Goal: Information Seeking & Learning: Learn about a topic

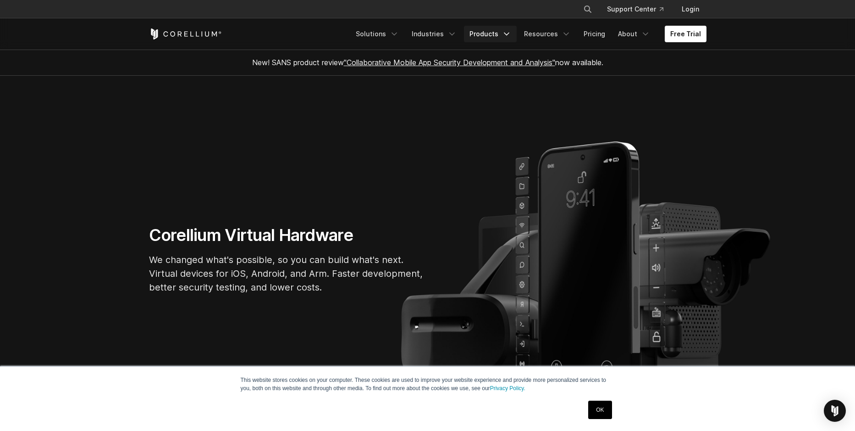
click at [488, 35] on link "Products" at bounding box center [490, 34] width 53 height 17
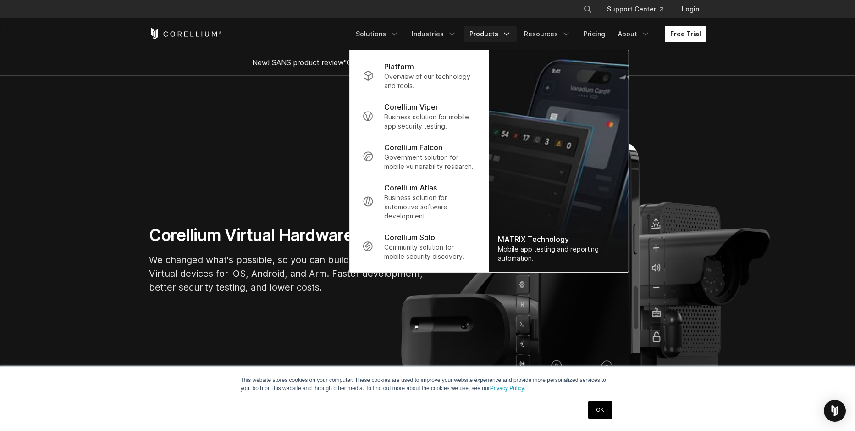
click at [238, 218] on section "Corellium Virtual Hardware We changed what's possible, so you can build what's …" at bounding box center [427, 263] width 855 height 375
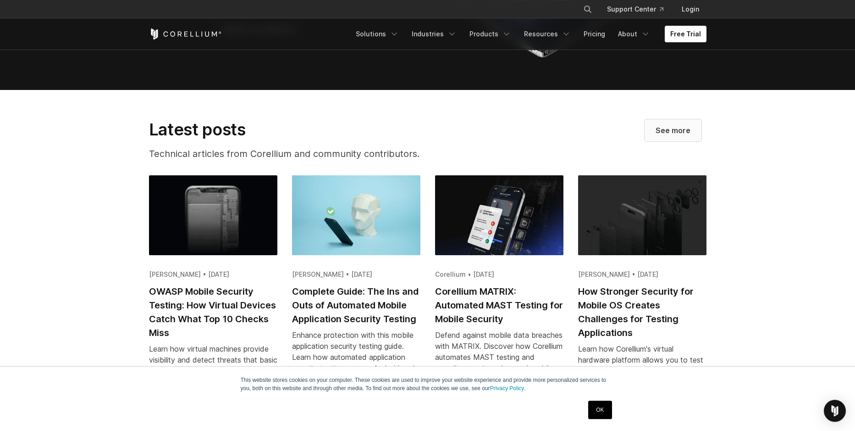
scroll to position [1725, 0]
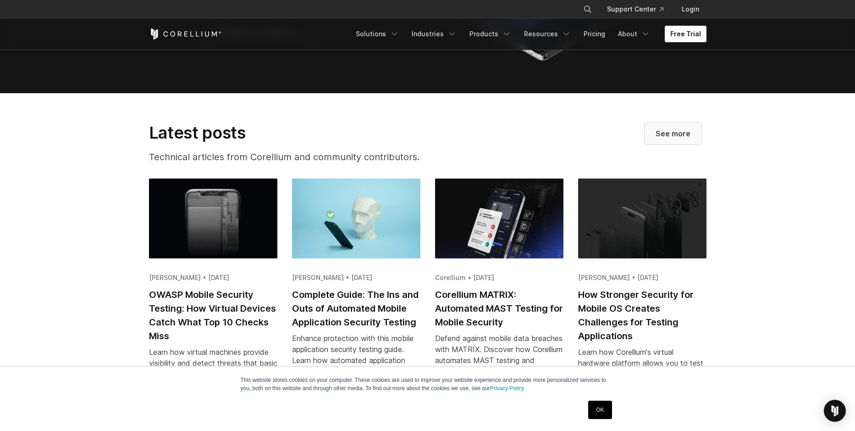
click at [687, 139] on span "See more" at bounding box center [673, 133] width 35 height 11
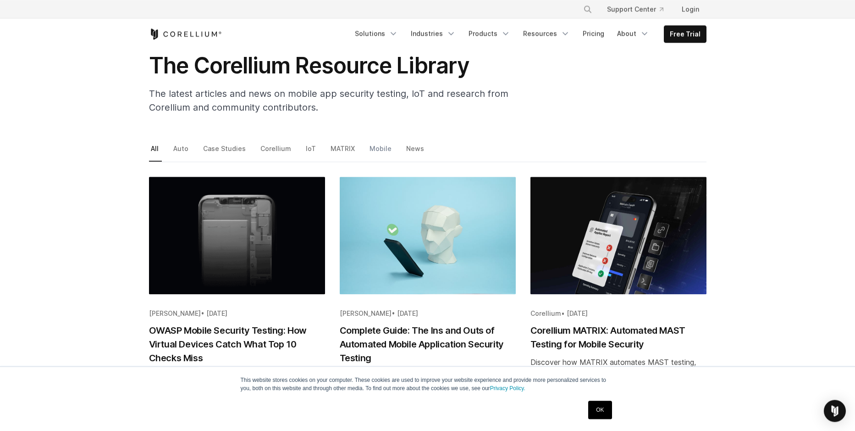
scroll to position [52, 0]
click at [368, 147] on link "Mobile" at bounding box center [381, 152] width 27 height 19
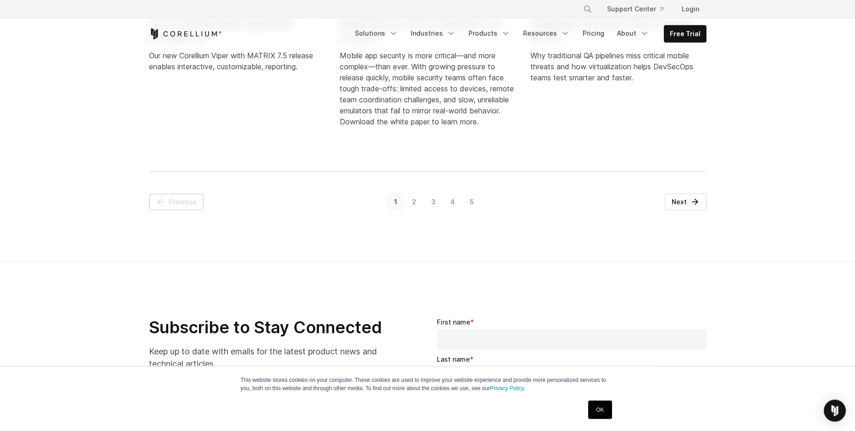
scroll to position [1202, 0]
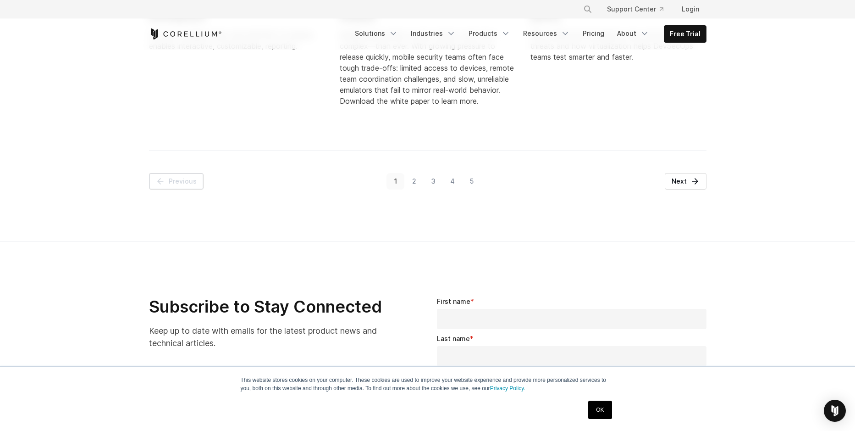
click at [419, 184] on link "2" at bounding box center [413, 181] width 19 height 17
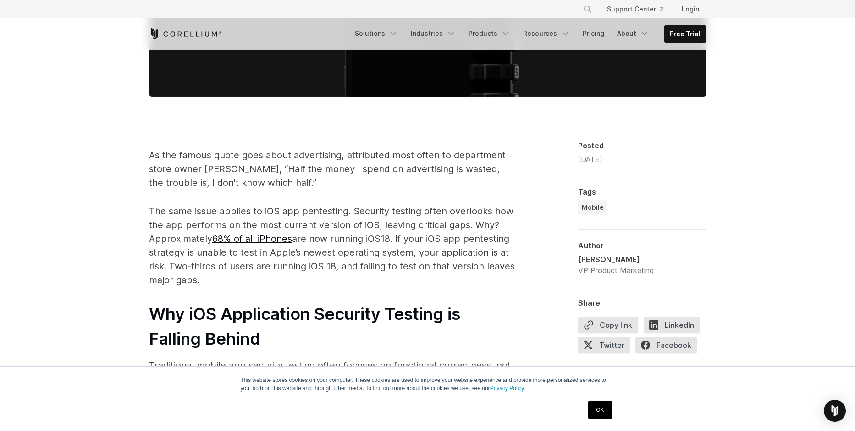
scroll to position [470, 0]
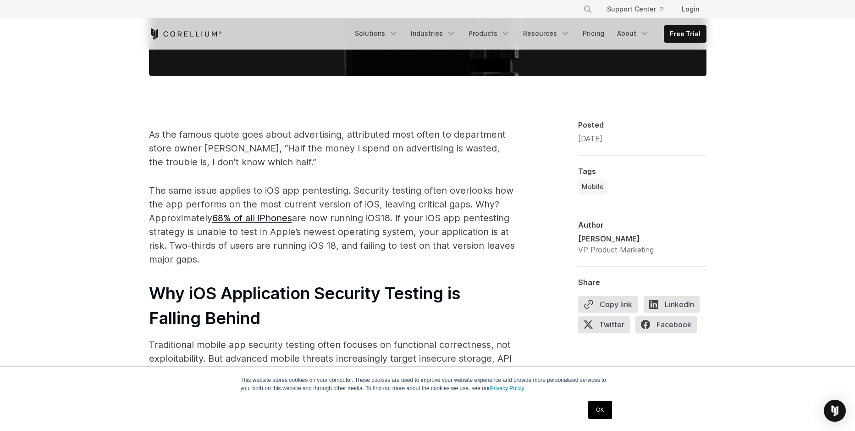
click at [601, 409] on link "OK" at bounding box center [599, 409] width 23 height 18
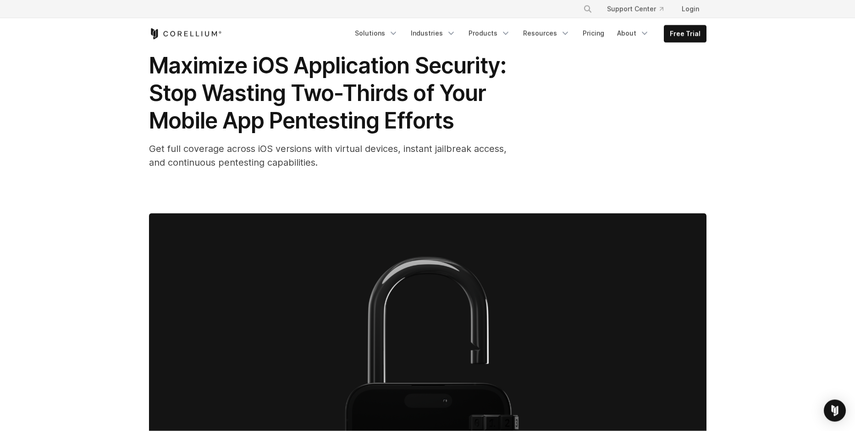
scroll to position [0, 0]
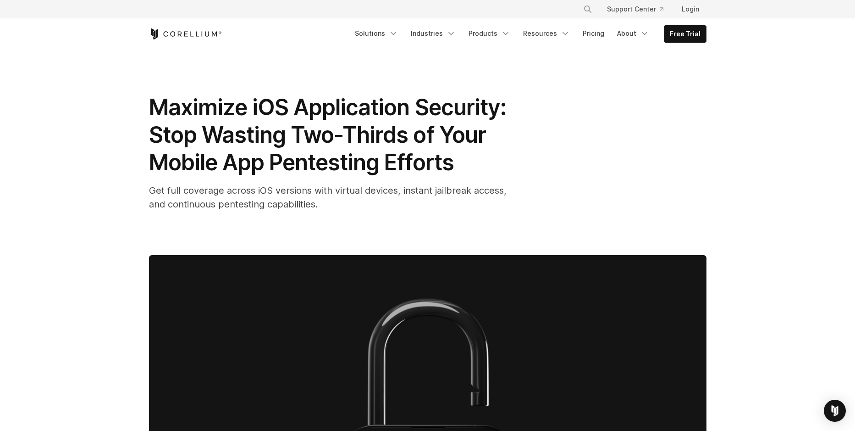
click at [525, 168] on div "Maximize iOS Application Security: Stop Wasting Two-Thirds of Your Mobile App P…" at bounding box center [428, 152] width 558 height 117
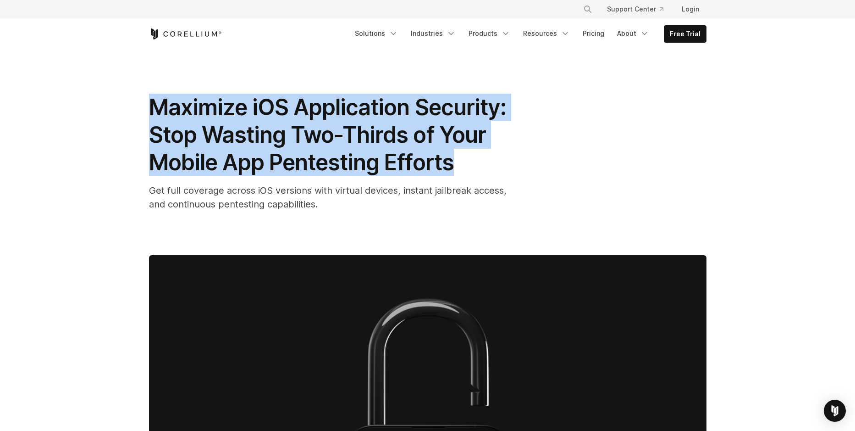
drag, startPoint x: 151, startPoint y: 109, endPoint x: 477, endPoint y: 153, distance: 329.4
click at [477, 153] on h1 "Maximize iOS Application Security: Stop Wasting Two-Thirds of Your Mobile App P…" at bounding box center [332, 135] width 367 height 83
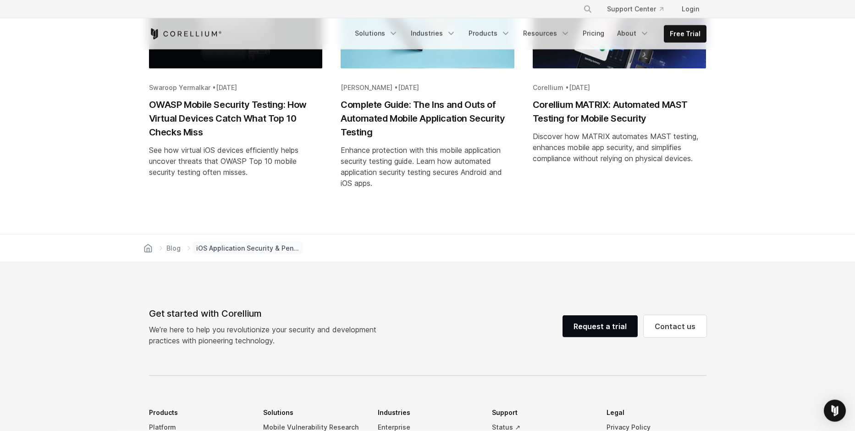
scroll to position [1725, 0]
click at [218, 107] on h2 "OWASP Mobile Security Testing: How Virtual Devices Catch What Top 10 Checks Miss" at bounding box center [236, 117] width 174 height 41
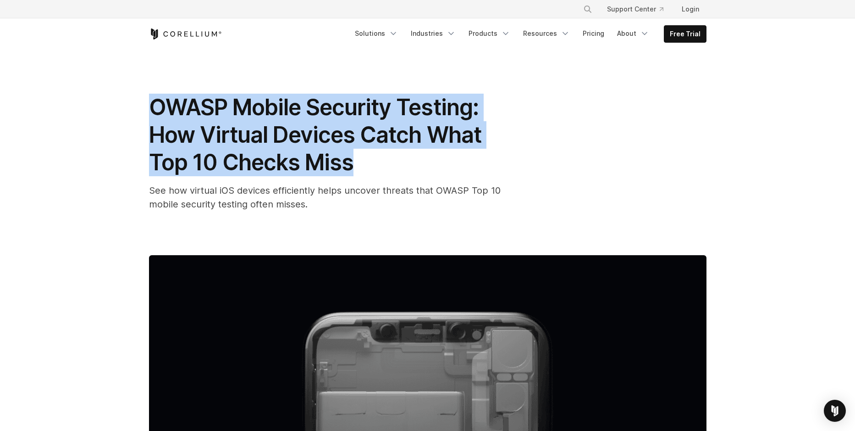
drag, startPoint x: 151, startPoint y: 107, endPoint x: 368, endPoint y: 168, distance: 225.3
click at [372, 163] on h1 "OWASP Mobile Security Testing: How Virtual Devices Catch What Top 10 Checks Miss" at bounding box center [332, 135] width 367 height 83
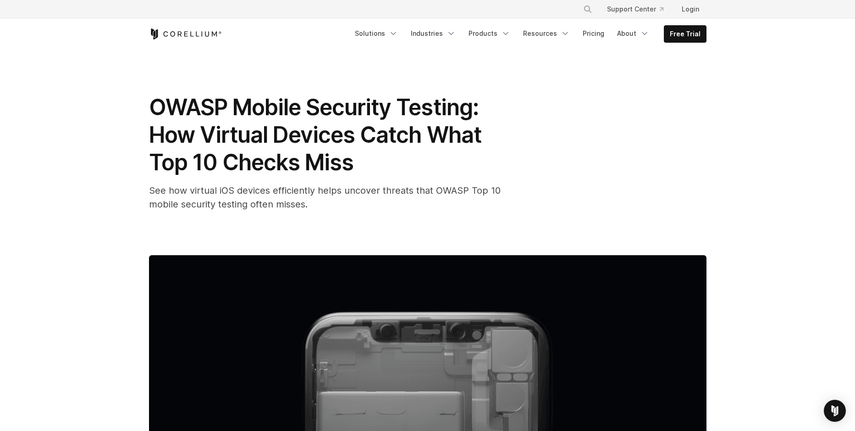
click at [360, 176] on h1 "OWASP Mobile Security Testing: How Virtual Devices Catch What Top 10 Checks Miss" at bounding box center [332, 135] width 367 height 83
